Goal: Transaction & Acquisition: Subscribe to service/newsletter

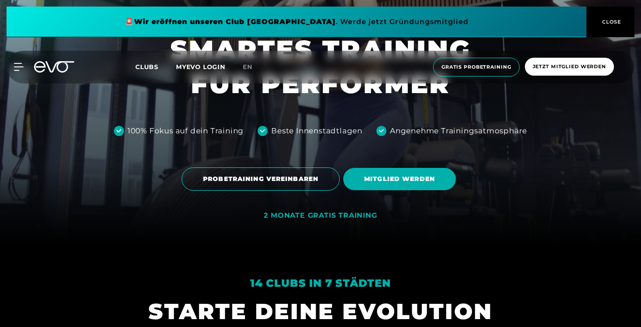
scroll to position [100, 0]
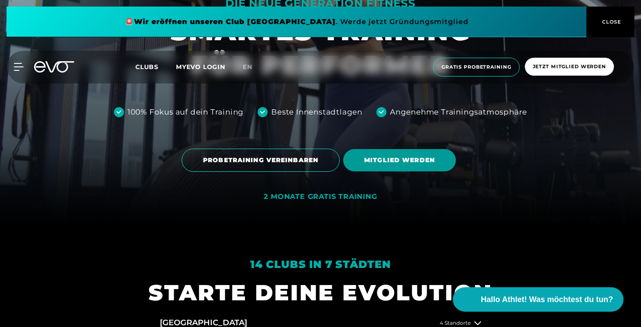
click at [370, 165] on span "MITGLIED WERDEN" at bounding box center [399, 160] width 113 height 22
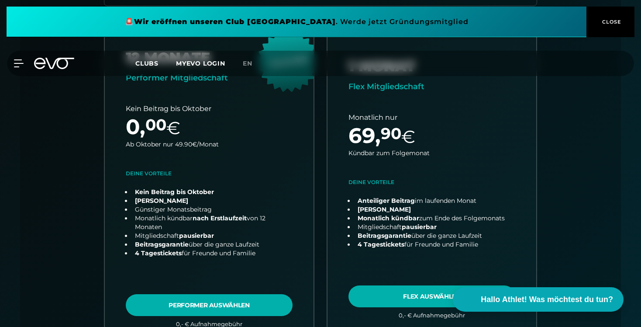
scroll to position [323, 0]
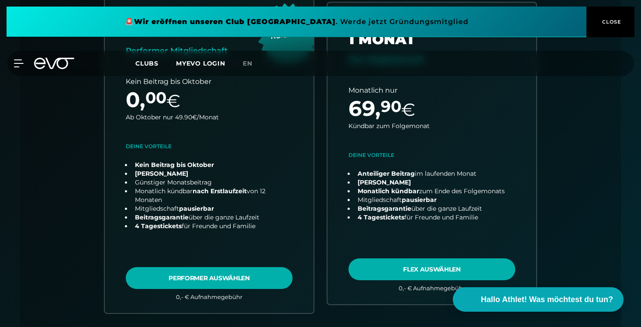
drag, startPoint x: 133, startPoint y: 165, endPoint x: 500, endPoint y: 0, distance: 402.5
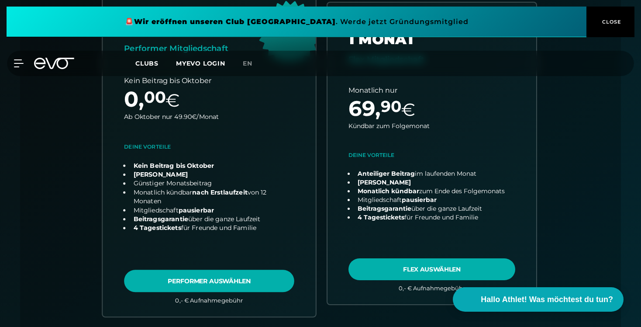
scroll to position [0, 0]
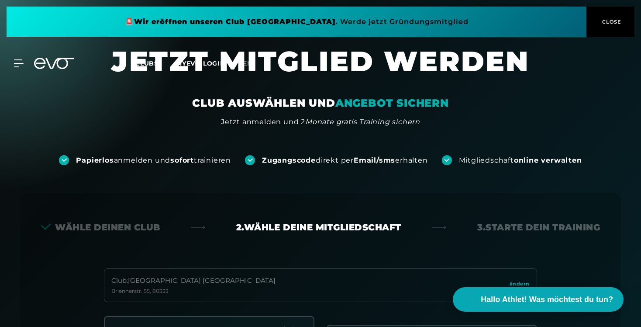
click at [65, 64] on icon at bounding box center [54, 63] width 40 height 11
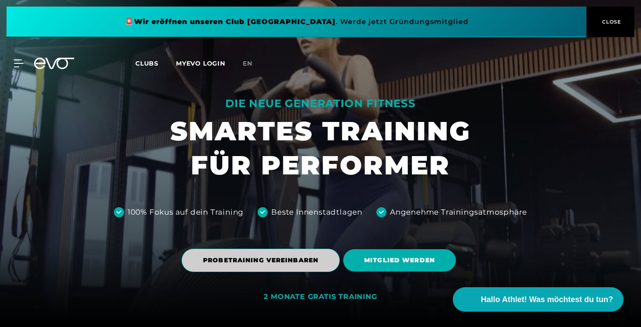
click at [319, 263] on span "PROBETRAINING VEREINBAREN" at bounding box center [261, 259] width 158 height 23
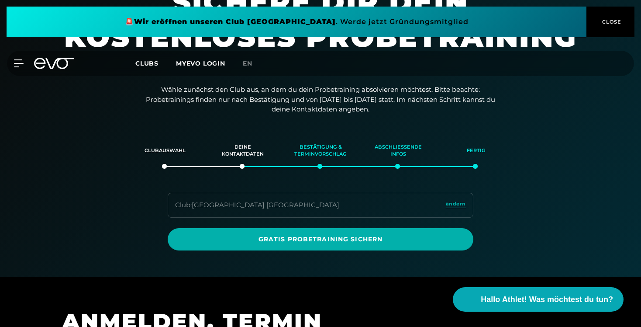
scroll to position [62, 0]
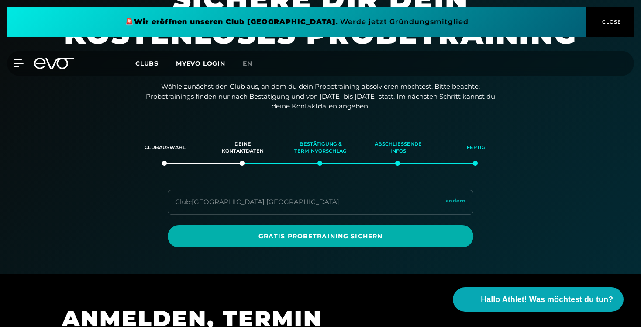
click at [69, 64] on icon at bounding box center [54, 63] width 40 height 11
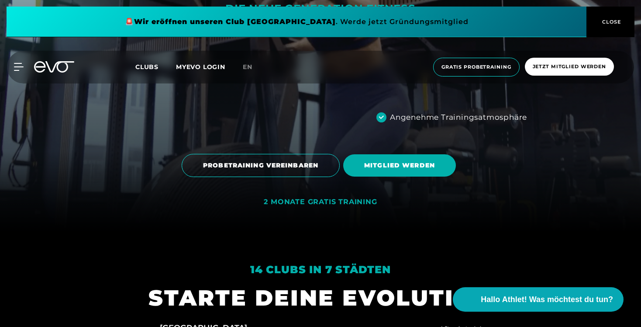
scroll to position [97, 0]
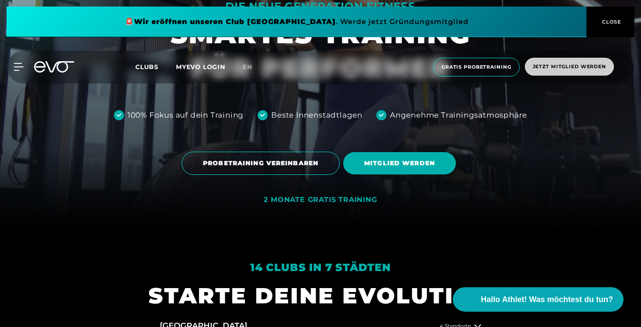
click at [534, 69] on span "Jetzt Mitglied werden" at bounding box center [569, 66] width 73 height 7
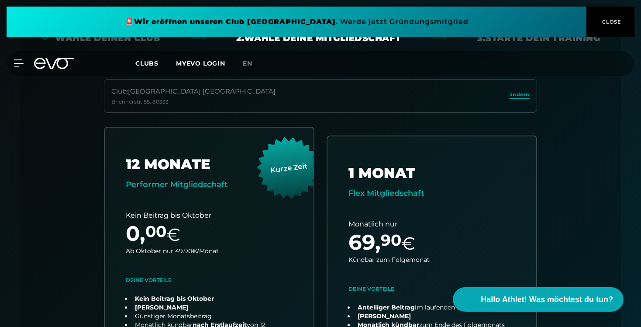
scroll to position [193, 0]
